Goal: Information Seeking & Learning: Learn about a topic

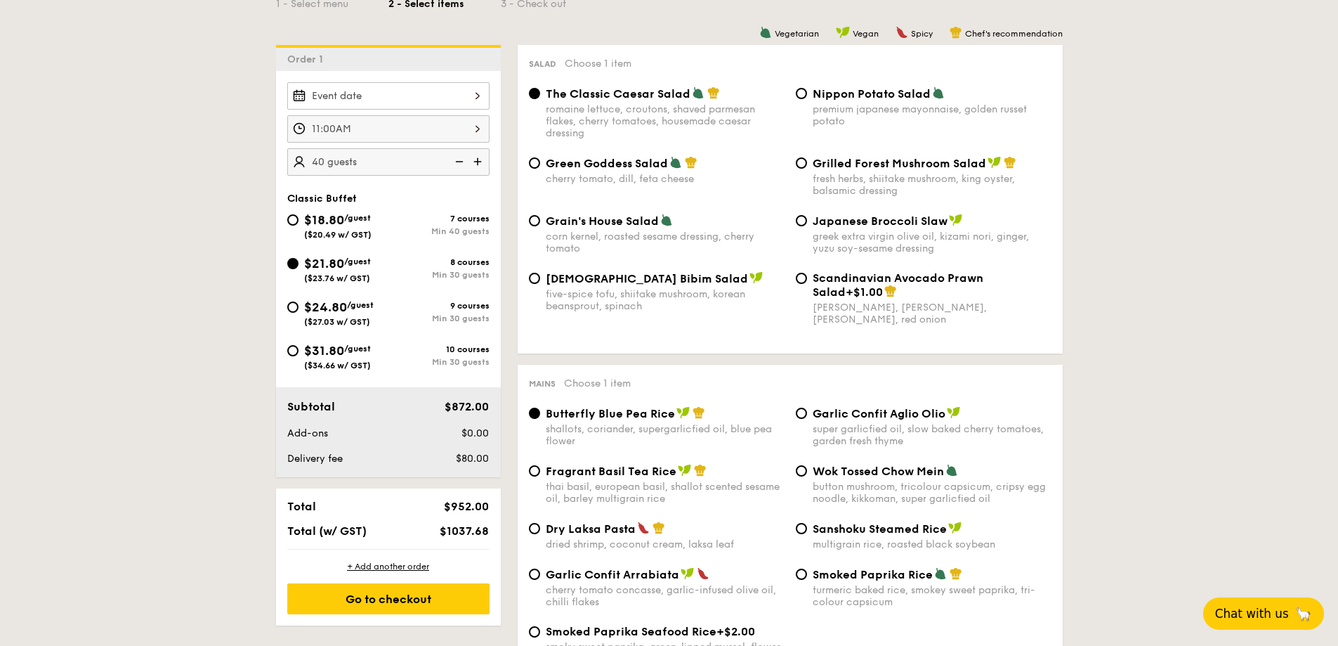
click at [1284, 620] on span "Chat with us" at bounding box center [1252, 613] width 74 height 14
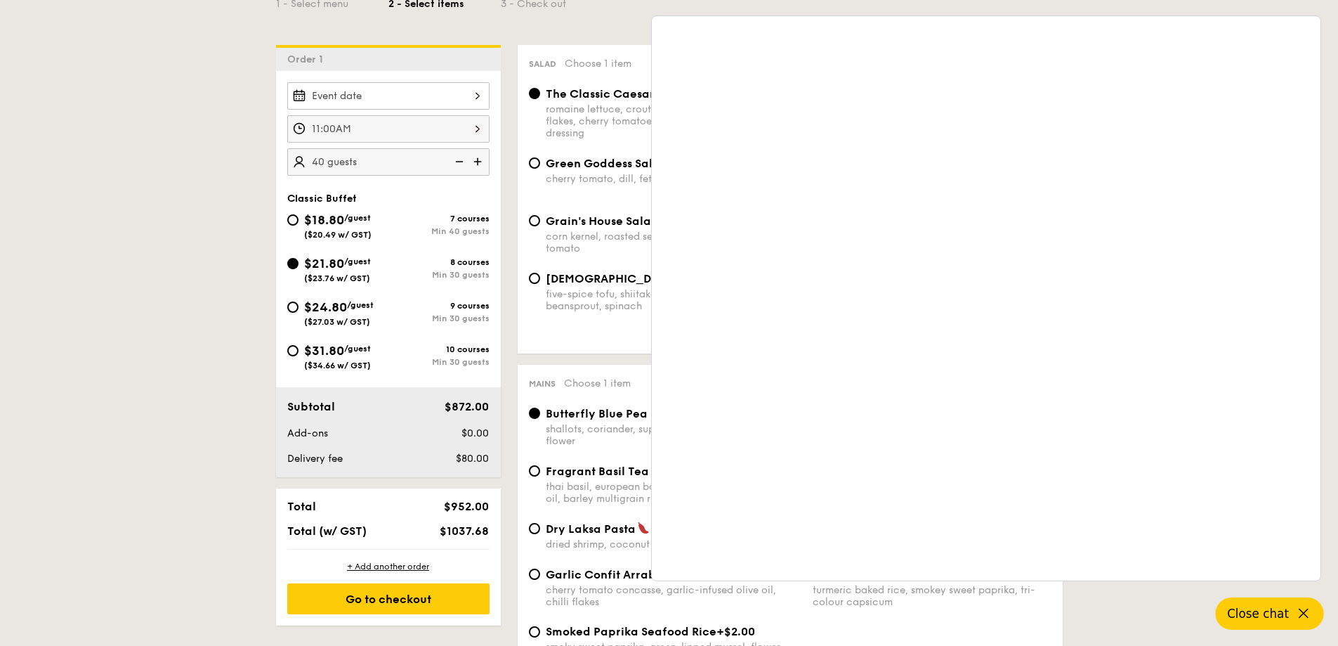
click at [1298, 605] on icon at bounding box center [1303, 613] width 17 height 17
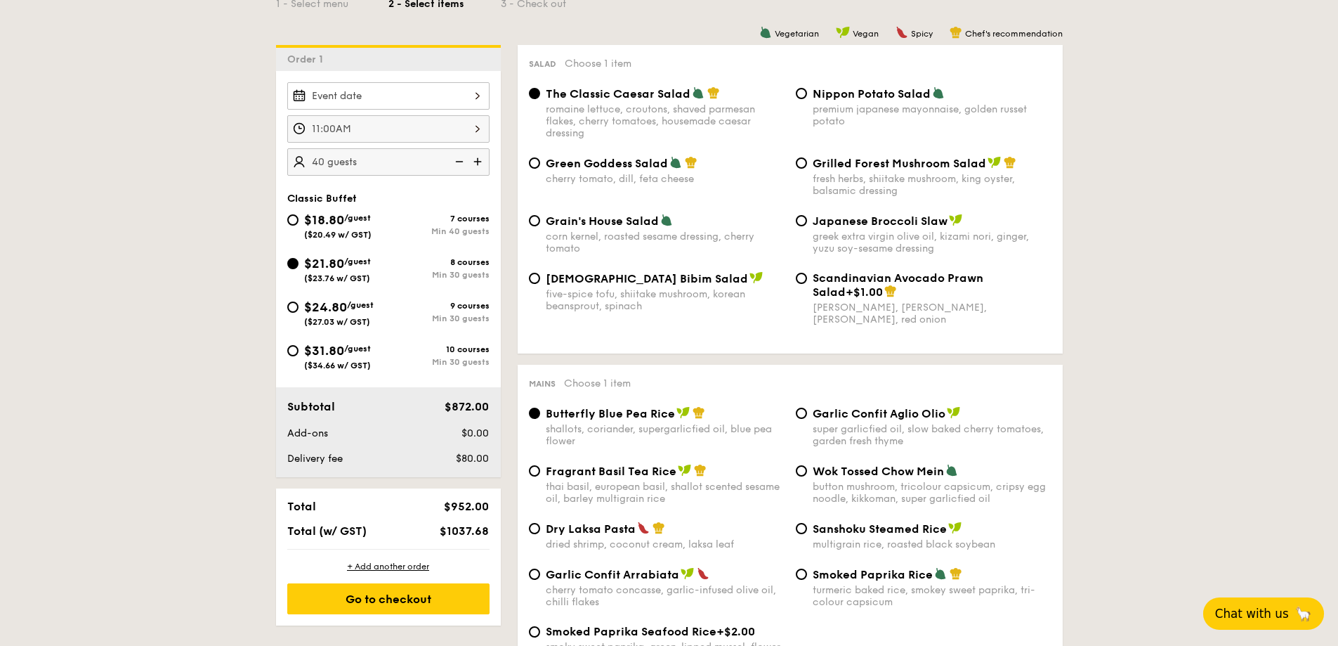
click at [1295, 615] on span "🦙" at bounding box center [1304, 613] width 18 height 17
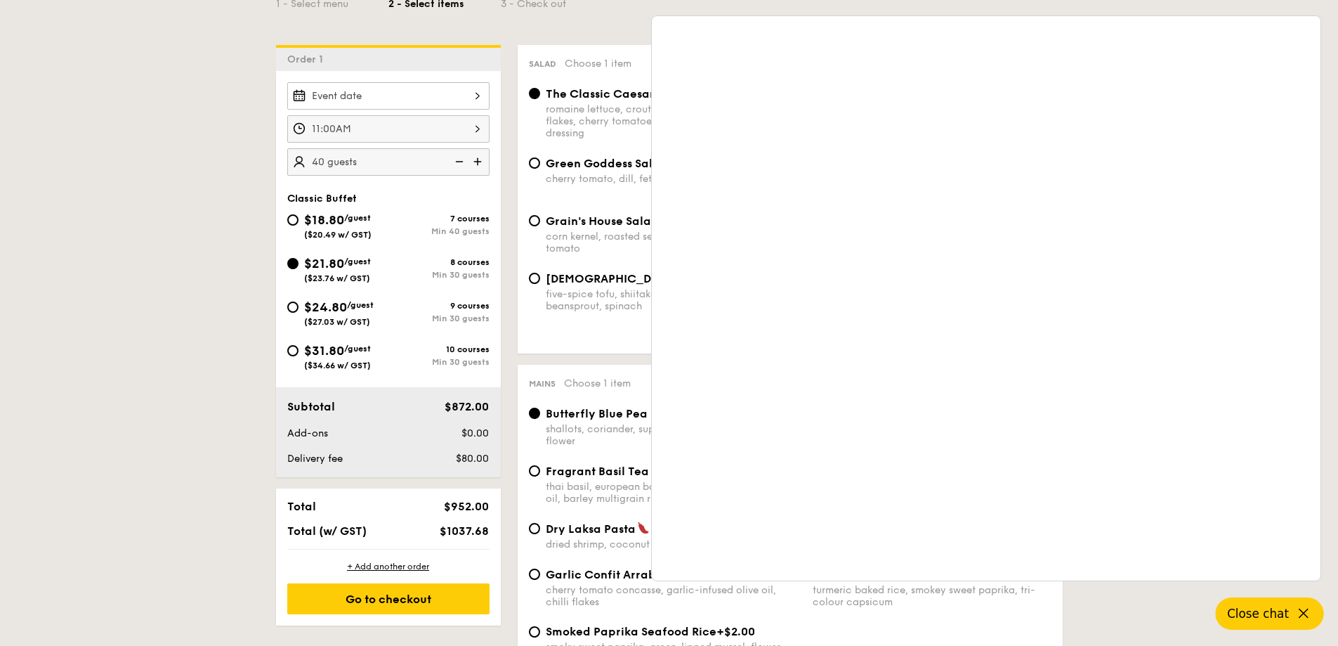
drag, startPoint x: 1243, startPoint y: 596, endPoint x: 1254, endPoint y: 605, distance: 14.1
click at [1254, 605] on button "Close chat" at bounding box center [1270, 613] width 108 height 32
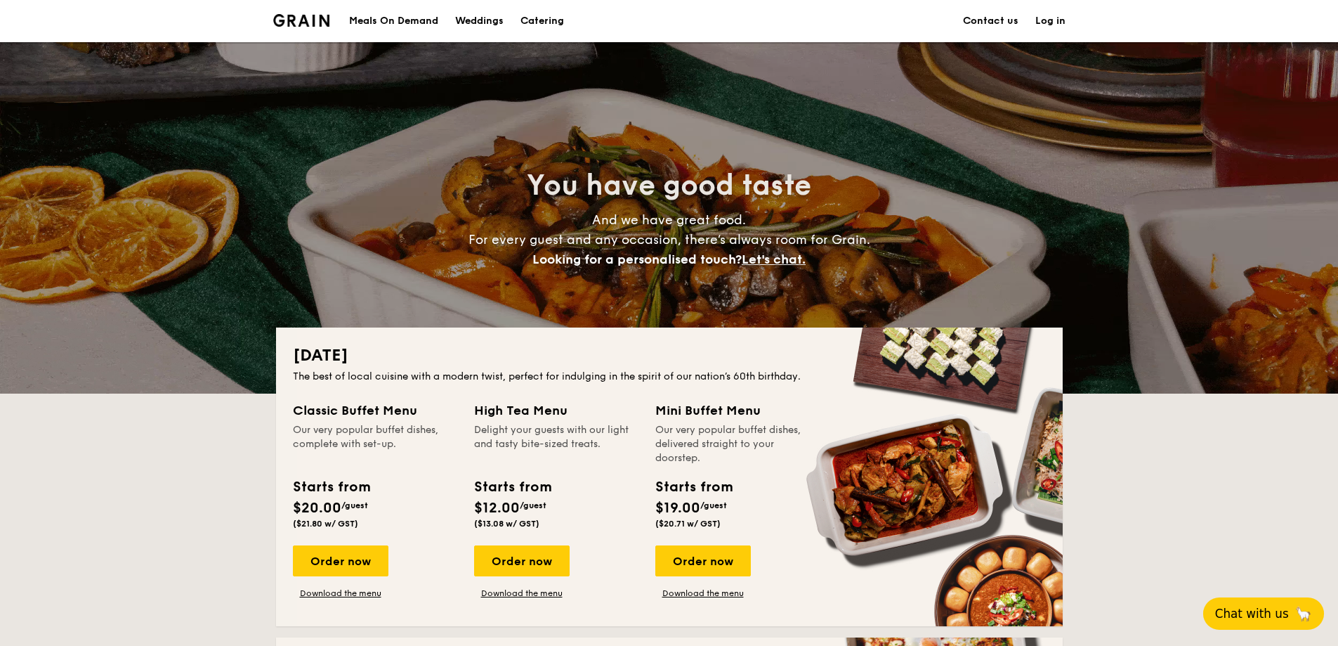
click at [1265, 606] on span "Chat with us" at bounding box center [1252, 613] width 74 height 14
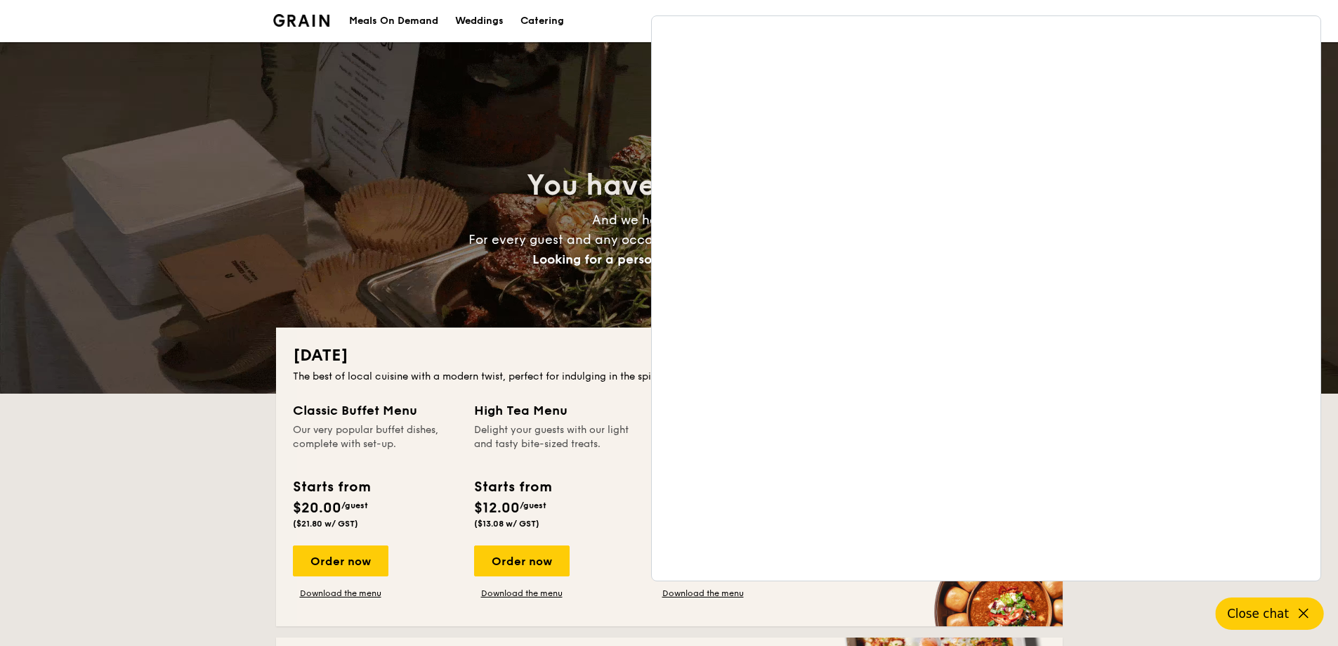
click at [620, 99] on div "You have good taste And we have great food. For every guest and any occasion, t…" at bounding box center [669, 217] width 787 height 351
click at [1279, 620] on span "Close chat" at bounding box center [1258, 613] width 62 height 14
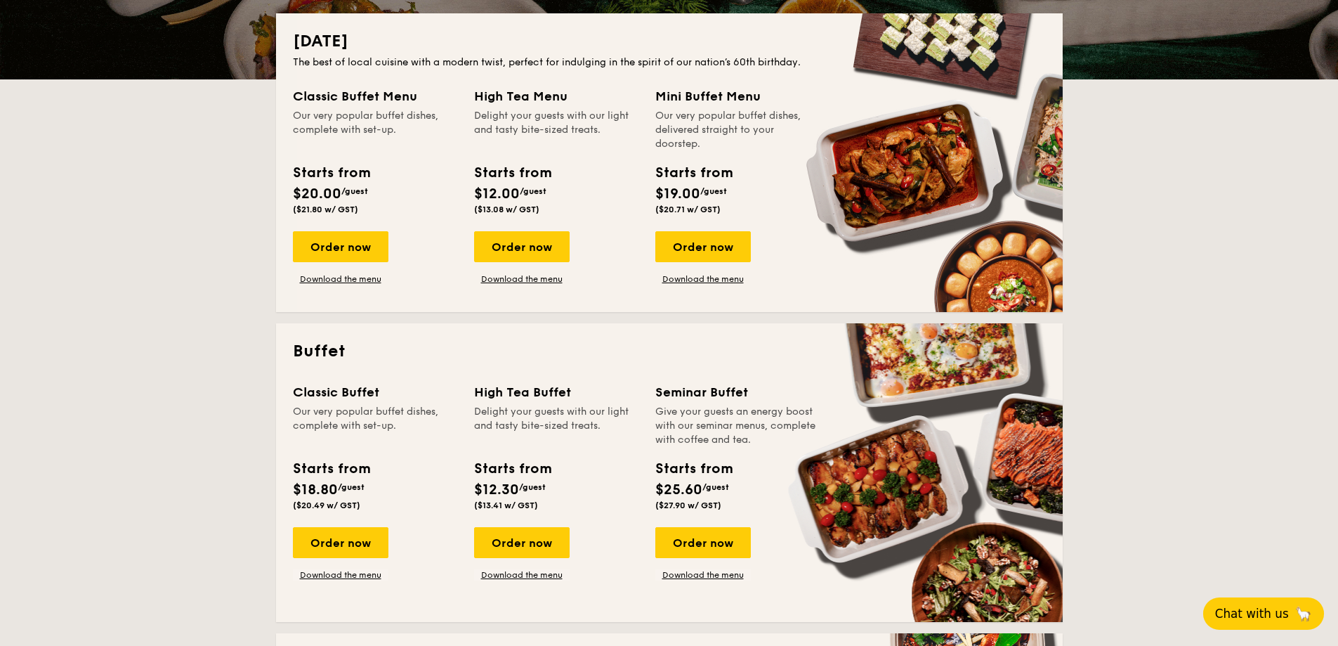
scroll to position [351, 0]
